Goal: Task Accomplishment & Management: Use online tool/utility

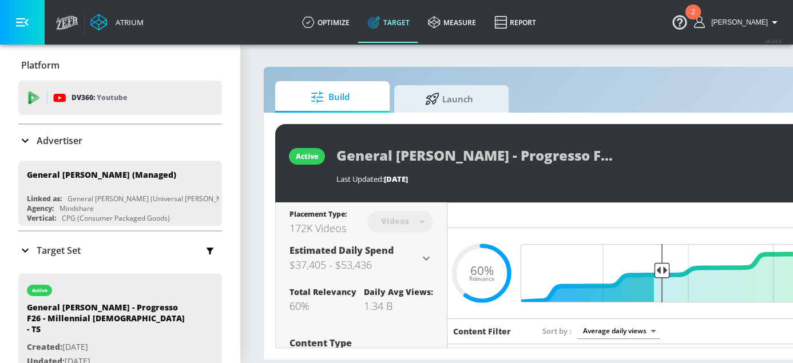
scroll to position [0, 179]
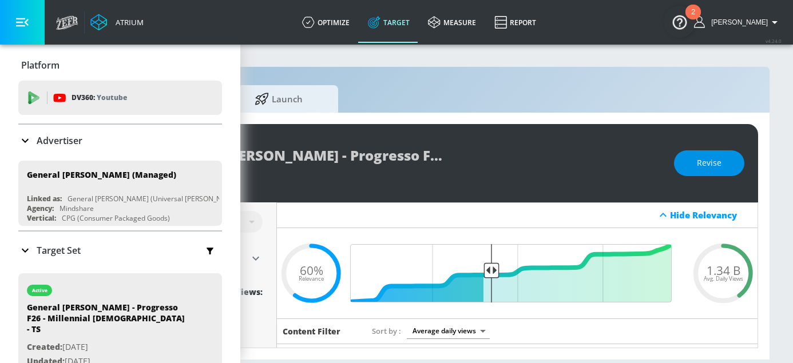
click at [724, 161] on button "Revise" at bounding box center [709, 164] width 70 height 26
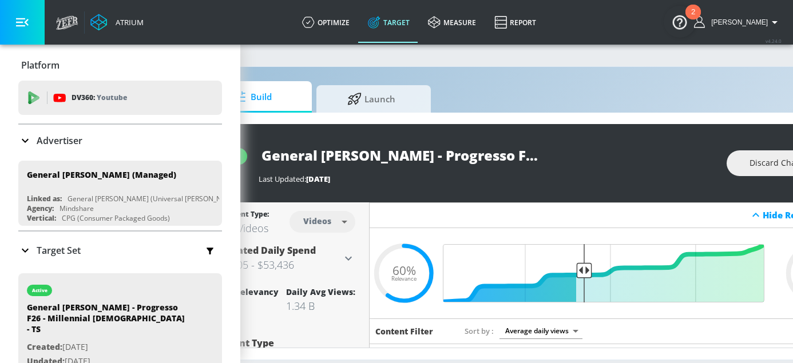
scroll to position [0, 0]
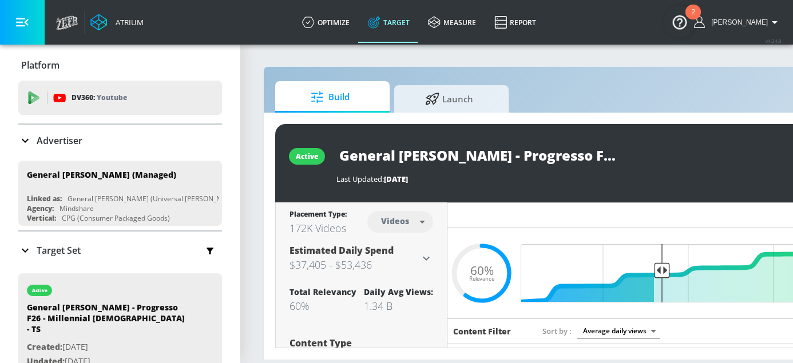
click at [572, 158] on input "General Mills - Progresso F26 - Millennial Males - TS" at bounding box center [480, 156] width 286 height 26
drag, startPoint x: 594, startPoint y: 158, endPoint x: 469, endPoint y: 156, distance: 124.8
click at [469, 156] on input "General Mills - Progresso F26 - Millennial Males - TS" at bounding box center [480, 156] width 286 height 26
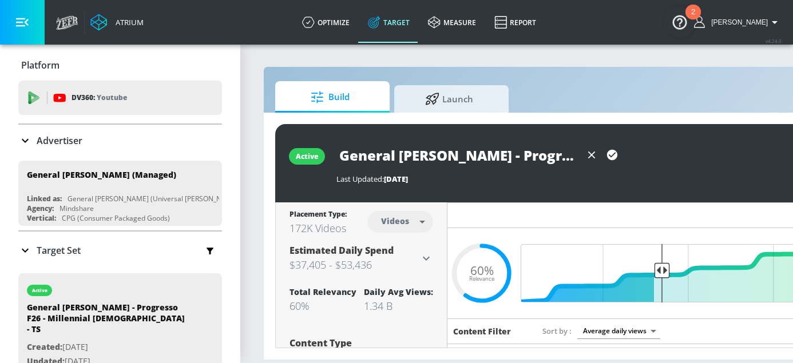
type input "General Mills - Progresso F26 - TS"
click at [612, 156] on icon "button" at bounding box center [612, 155] width 13 height 13
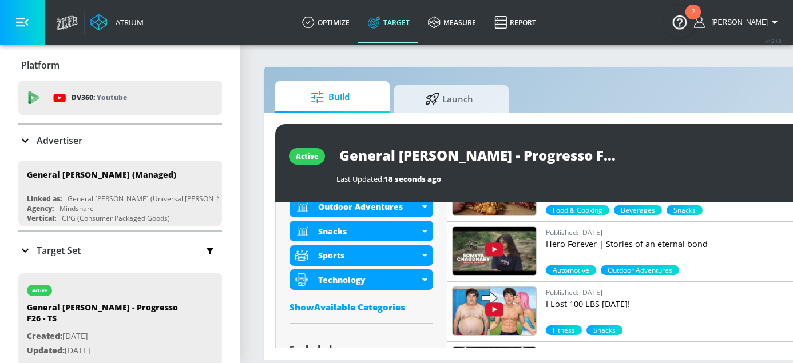
scroll to position [727, 0]
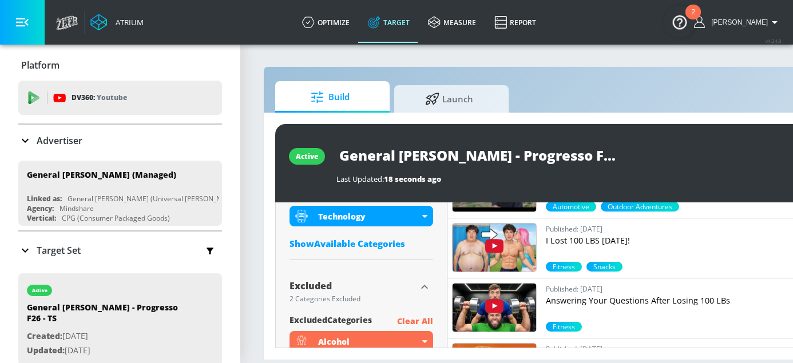
drag, startPoint x: 389, startPoint y: 247, endPoint x: 454, endPoint y: 259, distance: 66.9
click at [389, 247] on div "Show Available Categories" at bounding box center [362, 243] width 144 height 11
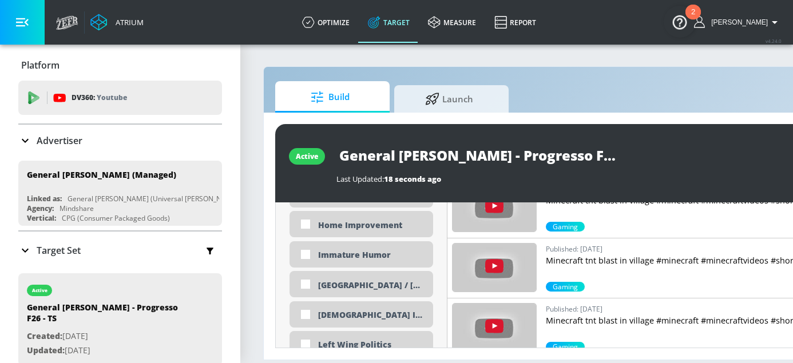
scroll to position [1879, 0]
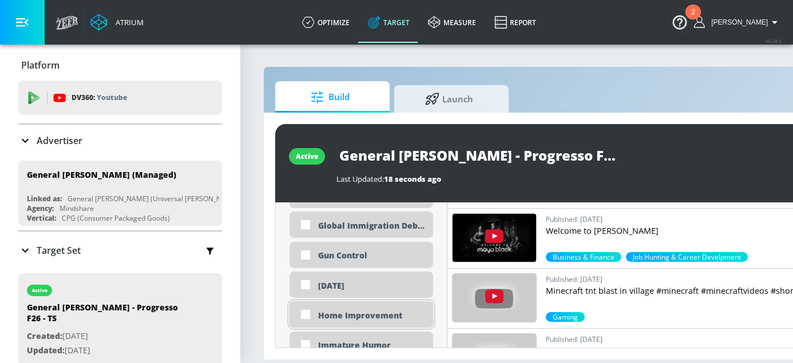
click at [418, 306] on div "Home Improvement" at bounding box center [362, 315] width 144 height 26
checkbox input "true"
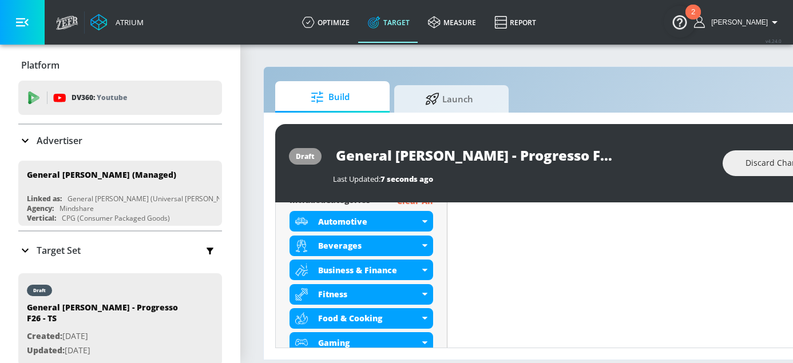
scroll to position [430, 0]
click at [375, 247] on div "Beverages" at bounding box center [368, 245] width 101 height 11
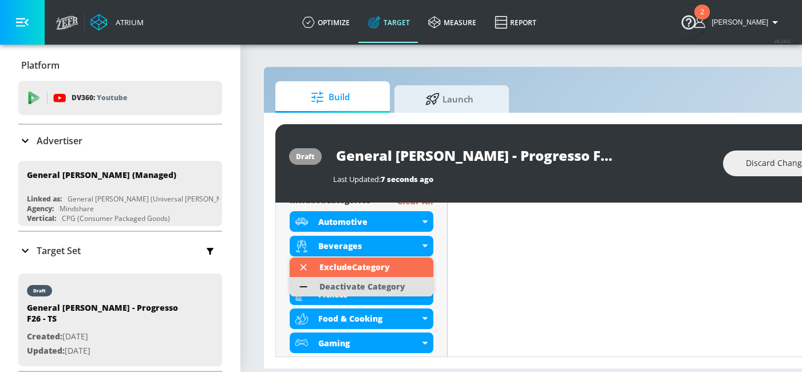
click at [379, 288] on div "Deactivate Category" at bounding box center [362, 287] width 86 height 8
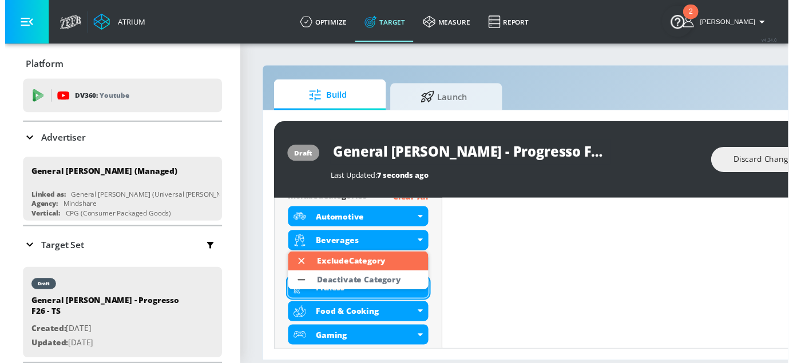
scroll to position [440, 0]
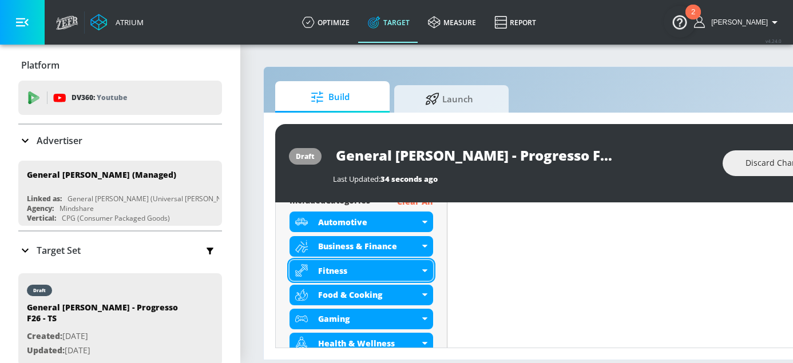
click at [392, 263] on div "Fitness" at bounding box center [362, 270] width 144 height 21
click at [382, 270] on div "Fitness" at bounding box center [368, 271] width 101 height 11
click at [425, 272] on div "Fitness" at bounding box center [362, 270] width 144 height 21
click at [346, 275] on div "Fitness" at bounding box center [368, 271] width 101 height 11
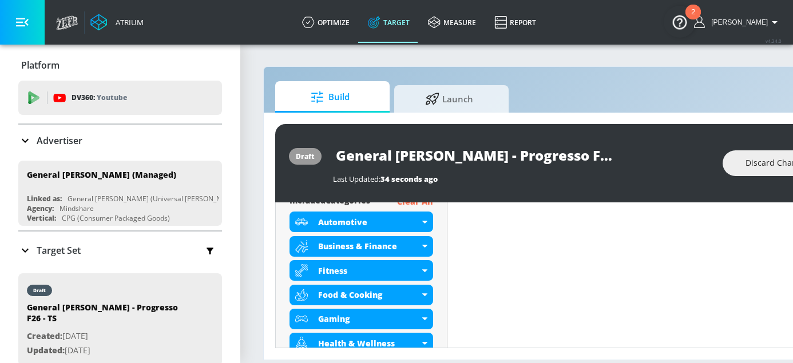
scroll to position [430, 0]
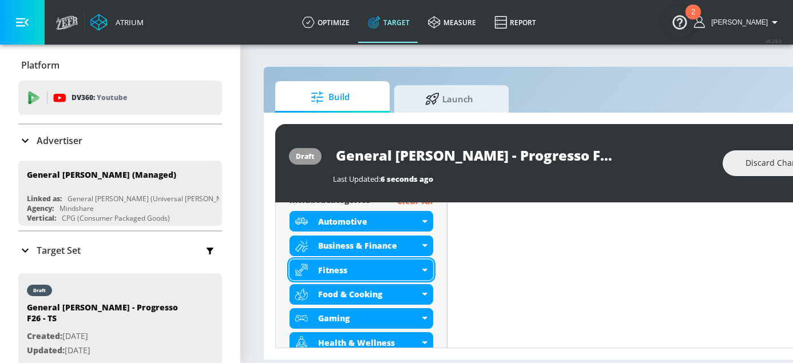
click at [359, 269] on div "Fitness" at bounding box center [368, 270] width 101 height 11
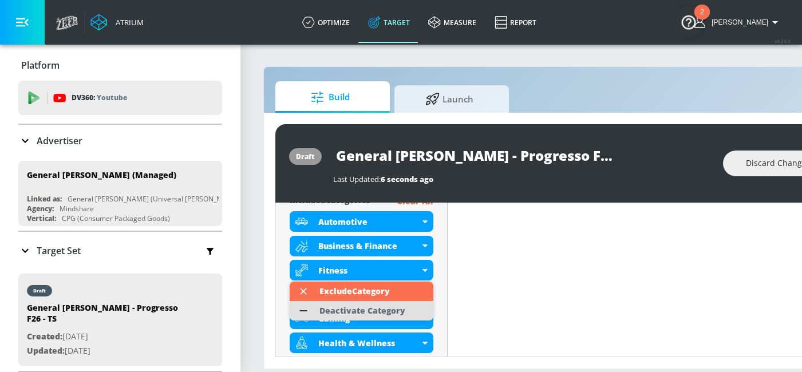
click at [358, 314] on div "Deactivate Category" at bounding box center [362, 311] width 86 height 8
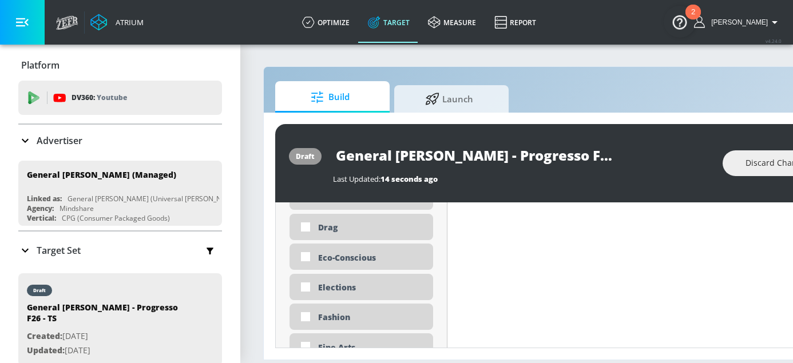
scroll to position [1516, 0]
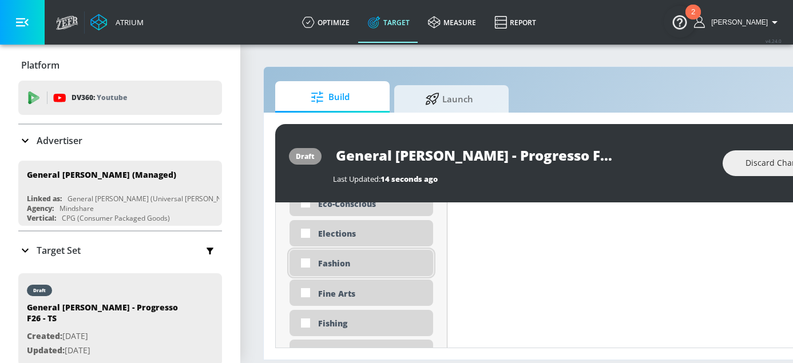
click at [377, 269] on div "Fashion" at bounding box center [371, 263] width 106 height 11
checkbox input "true"
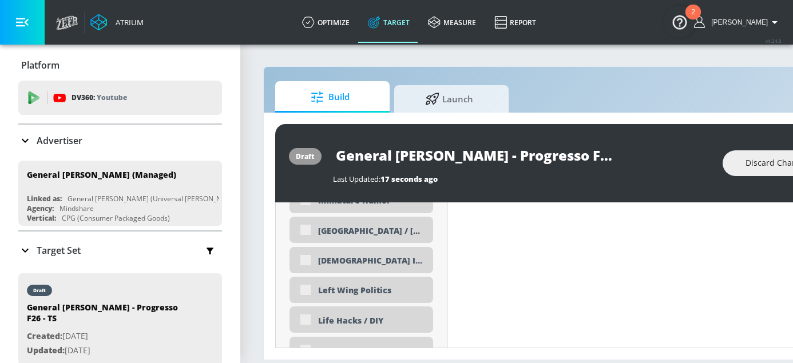
scroll to position [2035, 0]
click at [412, 317] on div "Life Hacks / DIY" at bounding box center [371, 319] width 106 height 11
click at [414, 310] on div "Life Hacks / DIY" at bounding box center [362, 318] width 144 height 26
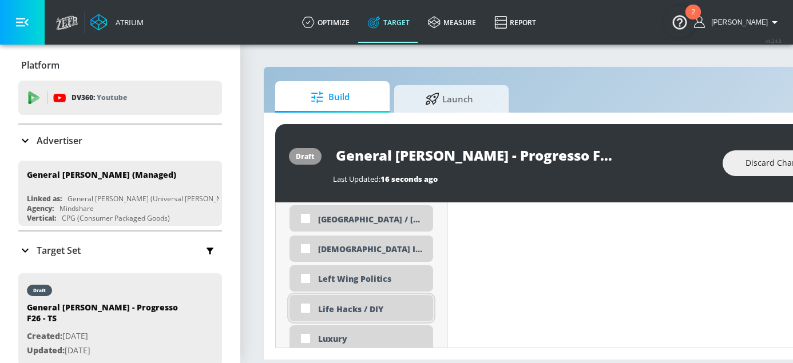
scroll to position [2025, 0]
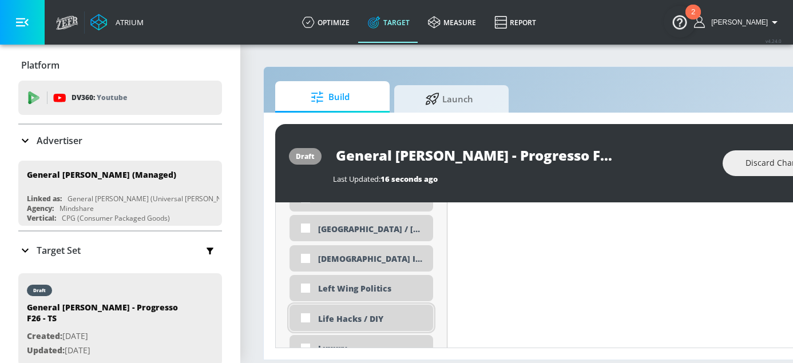
click at [313, 316] on input "checkbox" at bounding box center [305, 318] width 21 height 21
checkbox input "true"
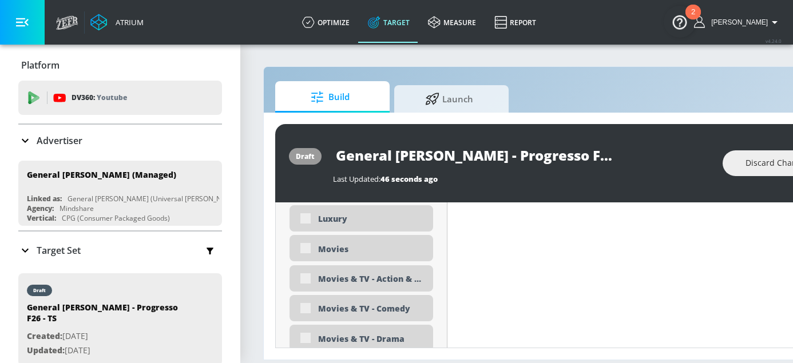
scroll to position [2157, 0]
click at [261, 247] on section "Build Launch draft General Mills - Progresso F26 - TS Last Updated: 46 seconds …" at bounding box center [602, 204] width 724 height 320
click at [327, 252] on div "Movies" at bounding box center [371, 251] width 106 height 11
click at [454, 248] on div "Content Filter Sort by Average daily views avg_daily_views_last_7_days Update E…" at bounding box center [688, 12] width 481 height 3702
click at [404, 242] on div "Movies" at bounding box center [362, 250] width 144 height 26
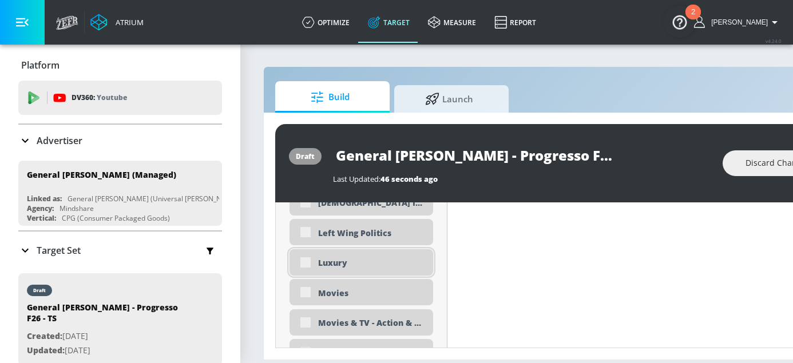
scroll to position [2115, 0]
click at [355, 286] on div "Movies" at bounding box center [362, 292] width 144 height 26
click at [444, 259] on div "Placement Type: Videos videos ​ Estimated Daily Spend Loading... Activation Pla…" at bounding box center [362, 10] width 172 height 3844
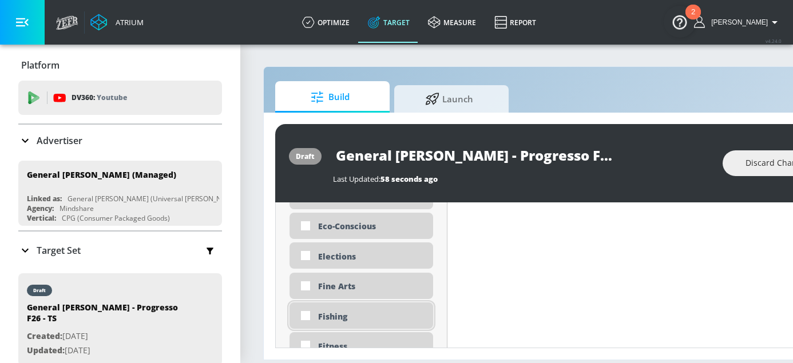
scroll to position [1546, 0]
click at [360, 338] on div "Fitness" at bounding box center [371, 342] width 106 height 11
checkbox input "true"
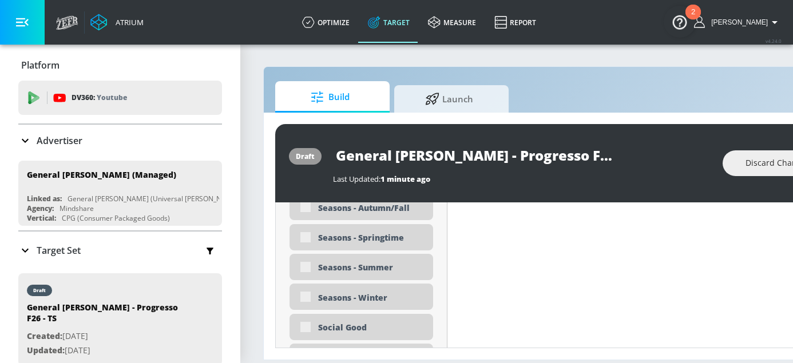
scroll to position [2888, 0]
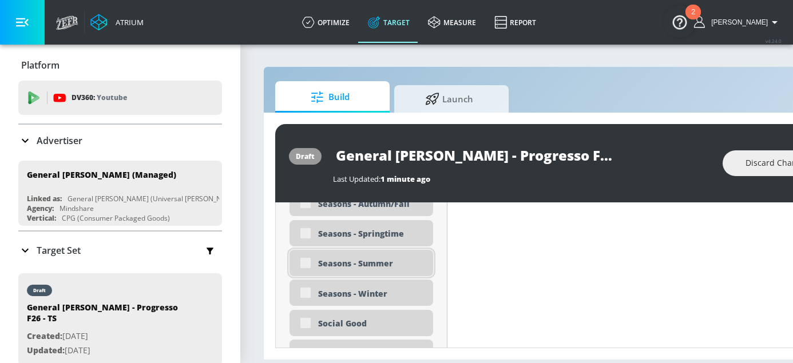
click at [349, 256] on div "Seasons - Summer" at bounding box center [362, 263] width 144 height 26
click at [383, 263] on div "Seasons - Summer" at bounding box center [371, 263] width 106 height 11
